Goal: Find specific page/section: Find specific page/section

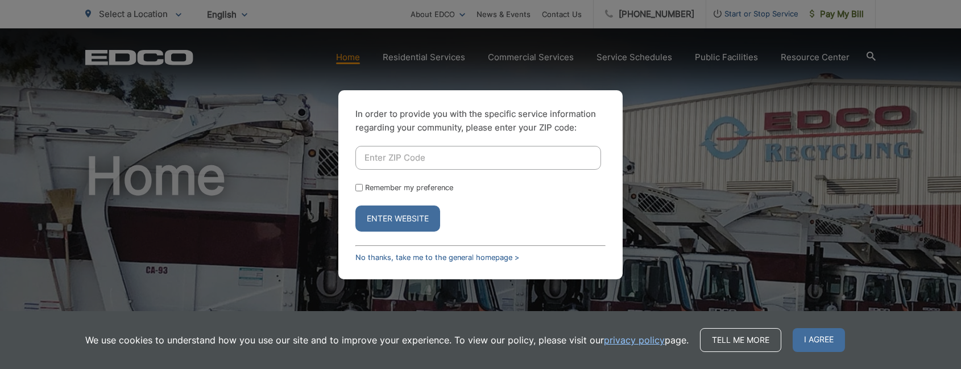
drag, startPoint x: 427, startPoint y: 198, endPoint x: 422, endPoint y: 204, distance: 7.7
click at [425, 198] on form "Remember my preference Enter Website" at bounding box center [480, 189] width 250 height 86
click at [427, 163] on input "Enter ZIP Code" at bounding box center [478, 158] width 246 height 24
drag, startPoint x: 365, startPoint y: 155, endPoint x: 397, endPoint y: 158, distance: 32.0
click at [397, 158] on input "92945" at bounding box center [478, 158] width 246 height 24
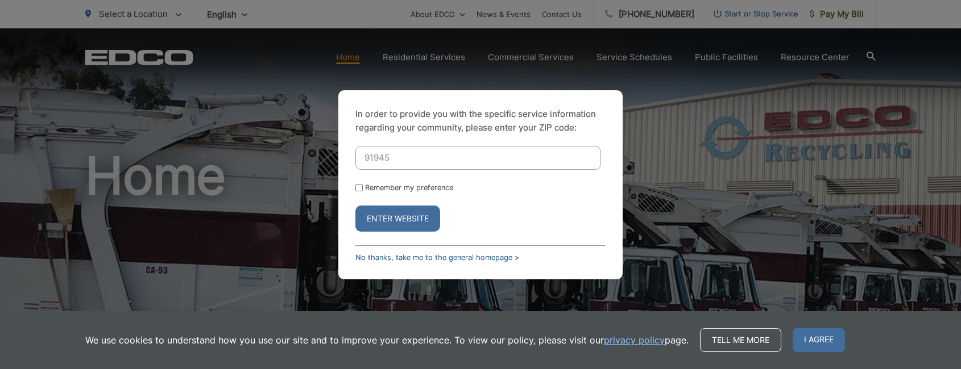
type input "91945"
click at [389, 214] on button "Enter Website" at bounding box center [397, 219] width 85 height 26
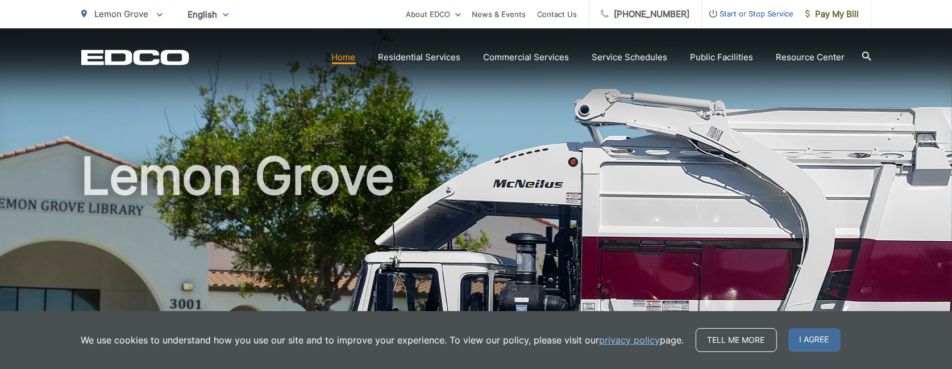
click at [439, 49] on section "Home Residential Services Curbside Pickup Recycling Organic Recycling Trash Hou…" at bounding box center [530, 58] width 682 height 22
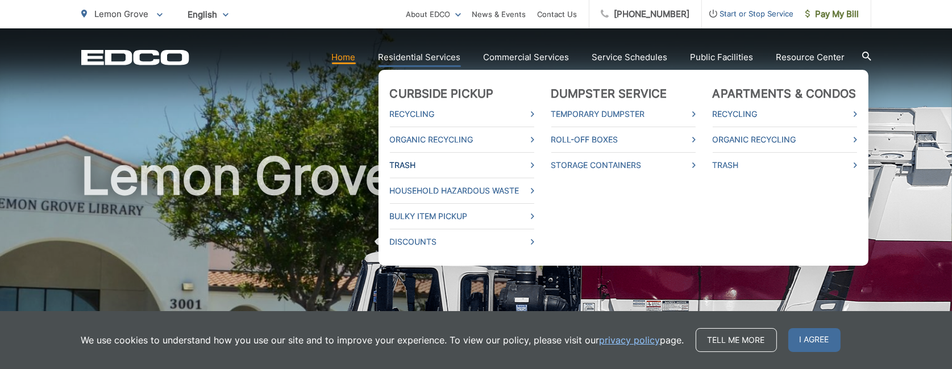
click at [417, 160] on link "Trash" at bounding box center [462, 166] width 144 height 14
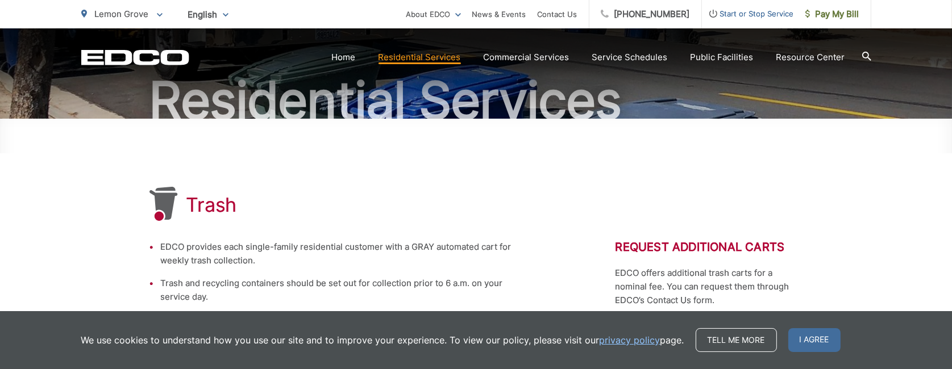
scroll to position [114, 0]
